Goal: Contribute content

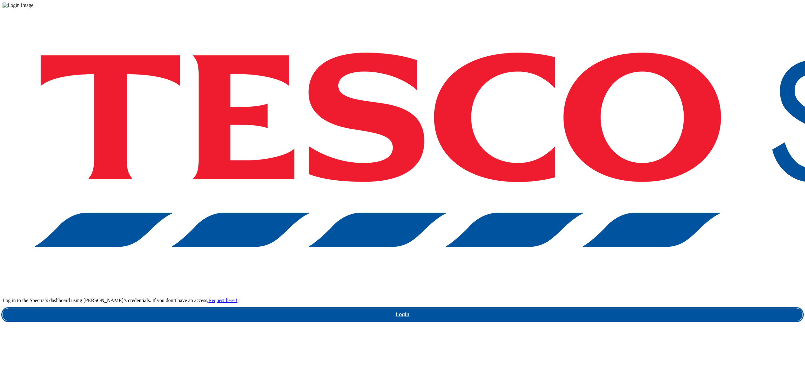
click at [575, 308] on link "Login" at bounding box center [403, 314] width 800 height 13
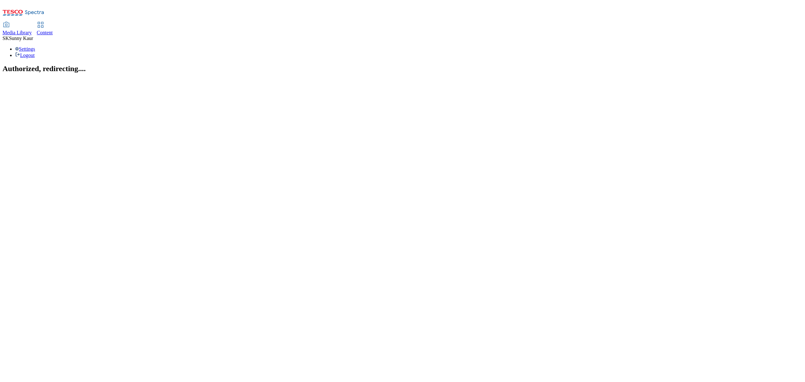
click at [32, 30] on div "Media Library" at bounding box center [17, 33] width 29 height 6
select select "flare-ghs"
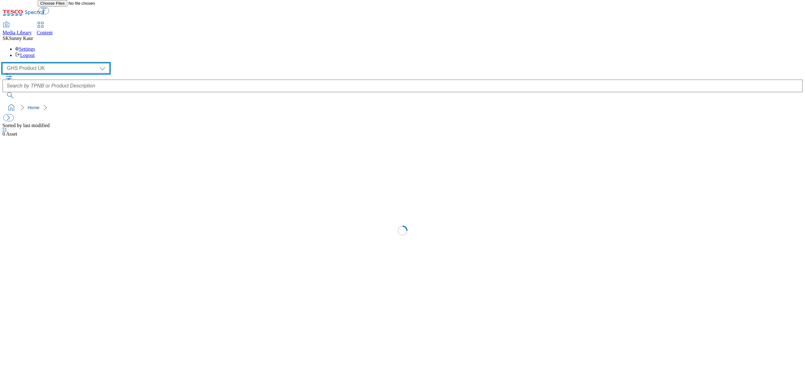
click at [40, 63] on select "Dotcom UK GHS Marketing UK GHS Product UK Our Tesco" at bounding box center [56, 68] width 107 height 10
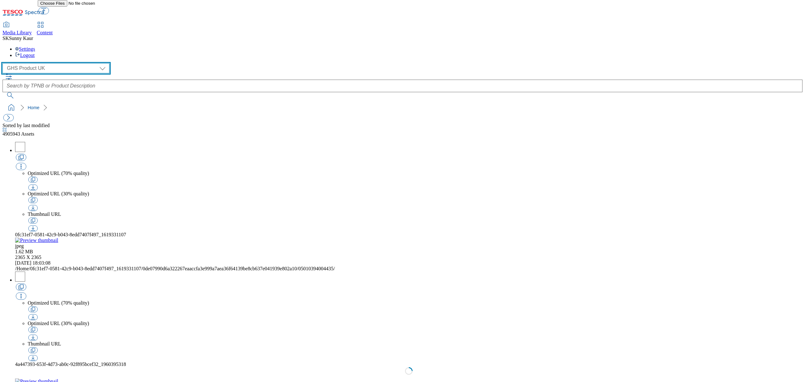
select select "flare-ourtesco"
click at [4, 63] on select "Dotcom UK GHS Marketing UK GHS Product UK Our Tesco" at bounding box center [56, 68] width 107 height 10
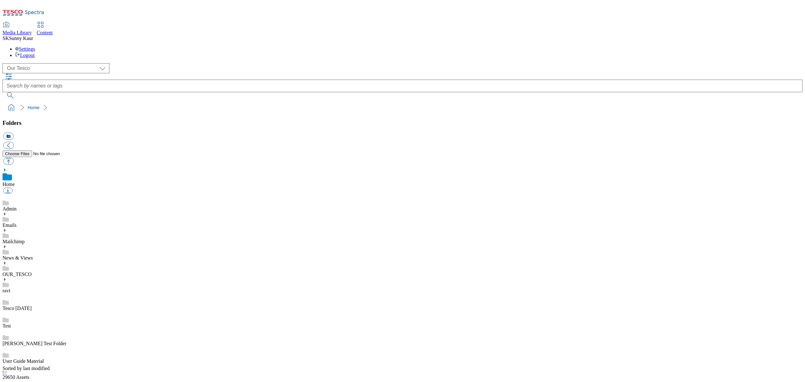
click at [6, 245] on use at bounding box center [5, 246] width 2 height 3
click at [9, 302] on icon at bounding box center [6, 305] width 6 height 6
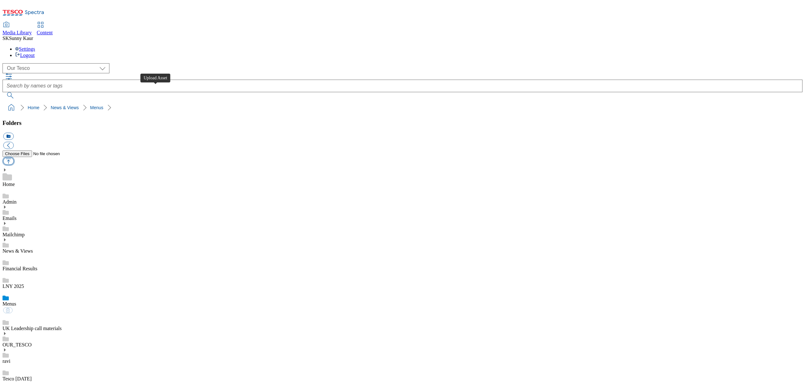
click at [14, 158] on button "button" at bounding box center [8, 161] width 10 height 7
click at [66, 237] on div "News & Views" at bounding box center [403, 245] width 800 height 16
click at [14, 158] on button "button" at bounding box center [8, 161] width 10 height 7
type input "C:\fakepath\T&Cs - Game Changers Aug25 - Gift Card.pdf"
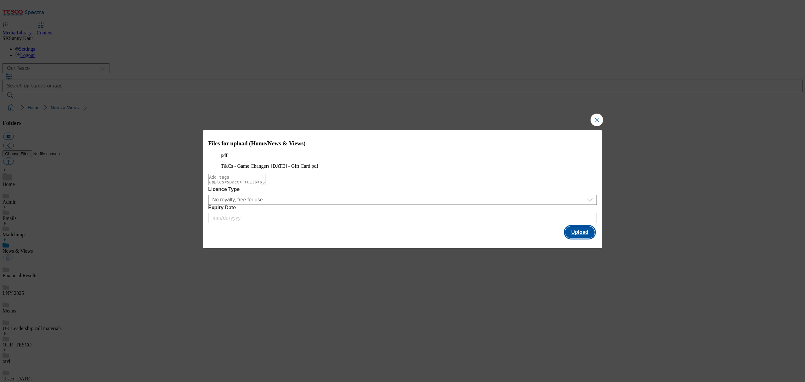
click at [571, 238] on button "Upload" at bounding box center [580, 232] width 30 height 12
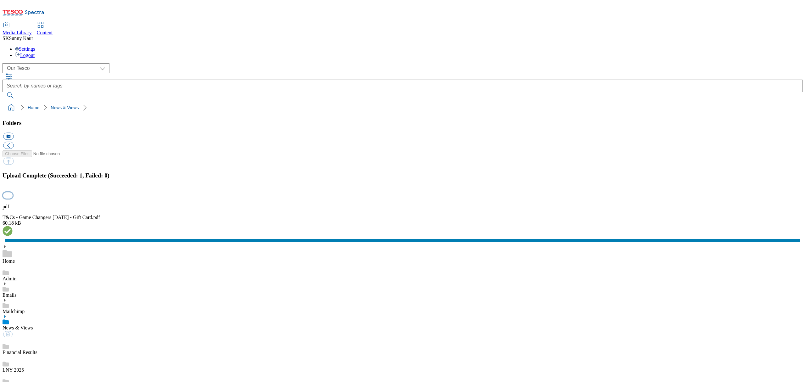
click at [13, 198] on button "button" at bounding box center [7, 195] width 9 height 6
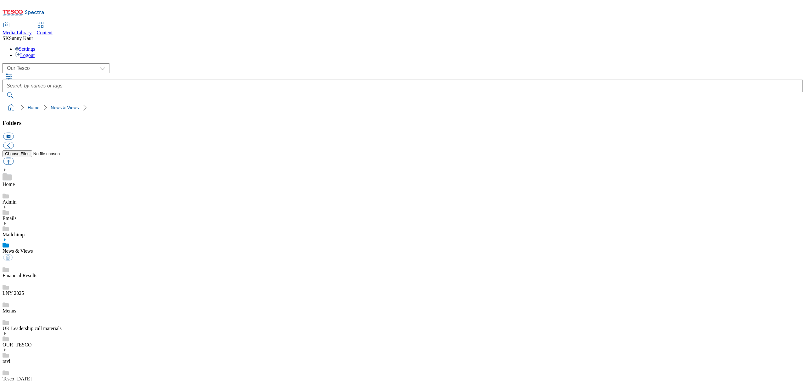
click at [75, 261] on div "Financial Results" at bounding box center [403, 270] width 800 height 18
click at [75, 237] on div "News & Views" at bounding box center [403, 245] width 800 height 16
